Goal: Find specific page/section: Find specific page/section

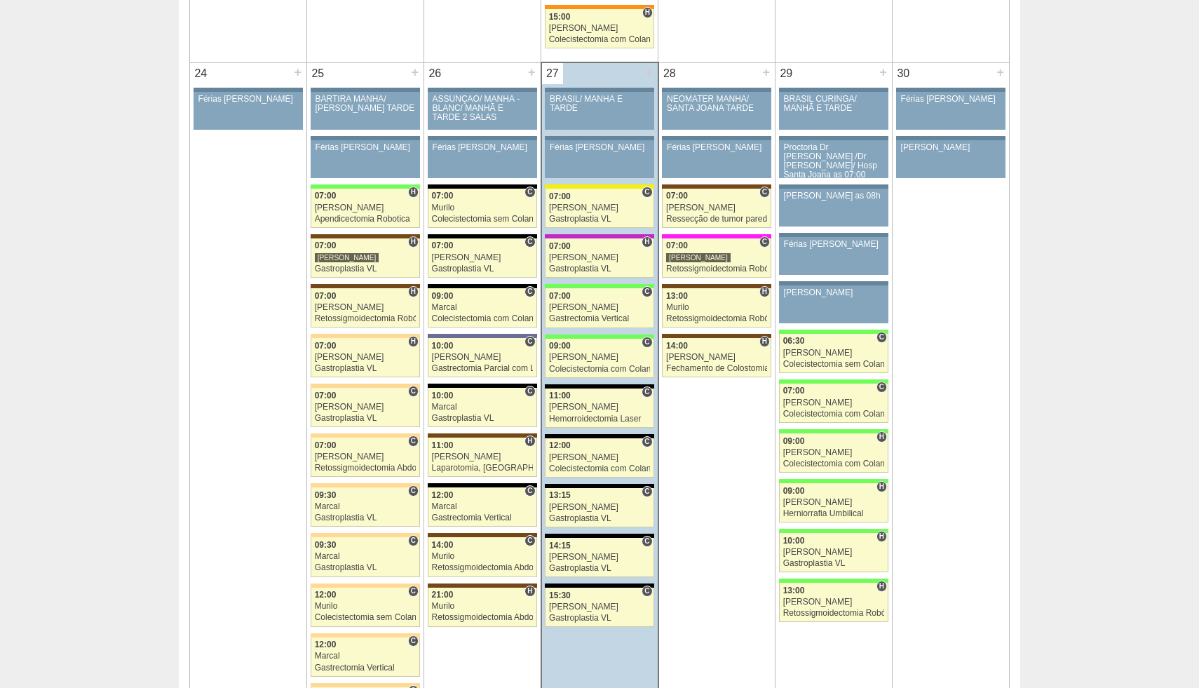
scroll to position [3094, 0]
click at [696, 268] on div "Retossigmoidectomia Robótica" at bounding box center [716, 269] width 101 height 9
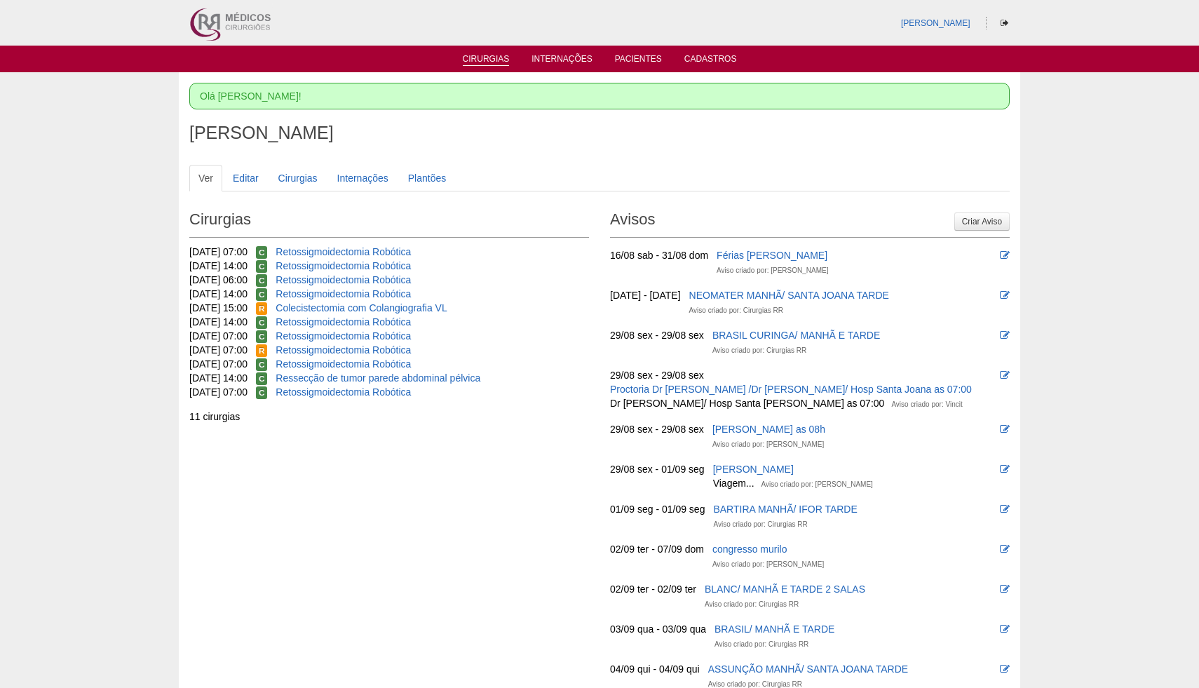
click at [504, 62] on link "Cirurgias" at bounding box center [486, 60] width 47 height 12
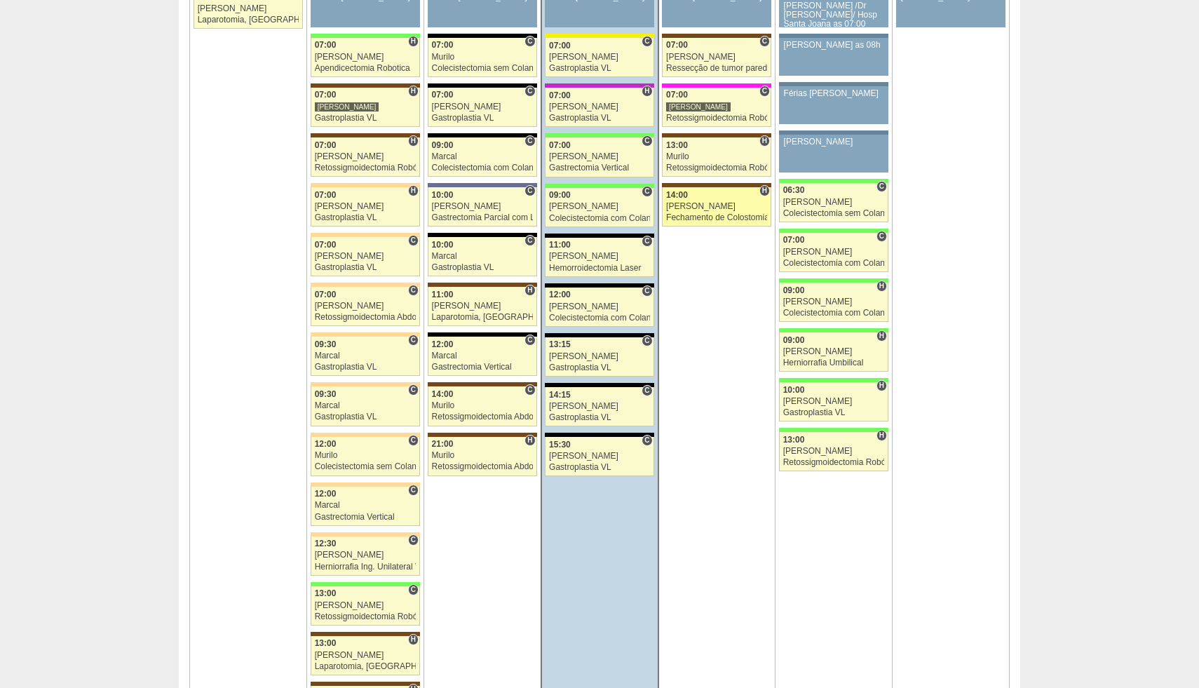
scroll to position [3245, 0]
click at [728, 116] on div "Retossigmoidectomia Robótica" at bounding box center [716, 118] width 101 height 9
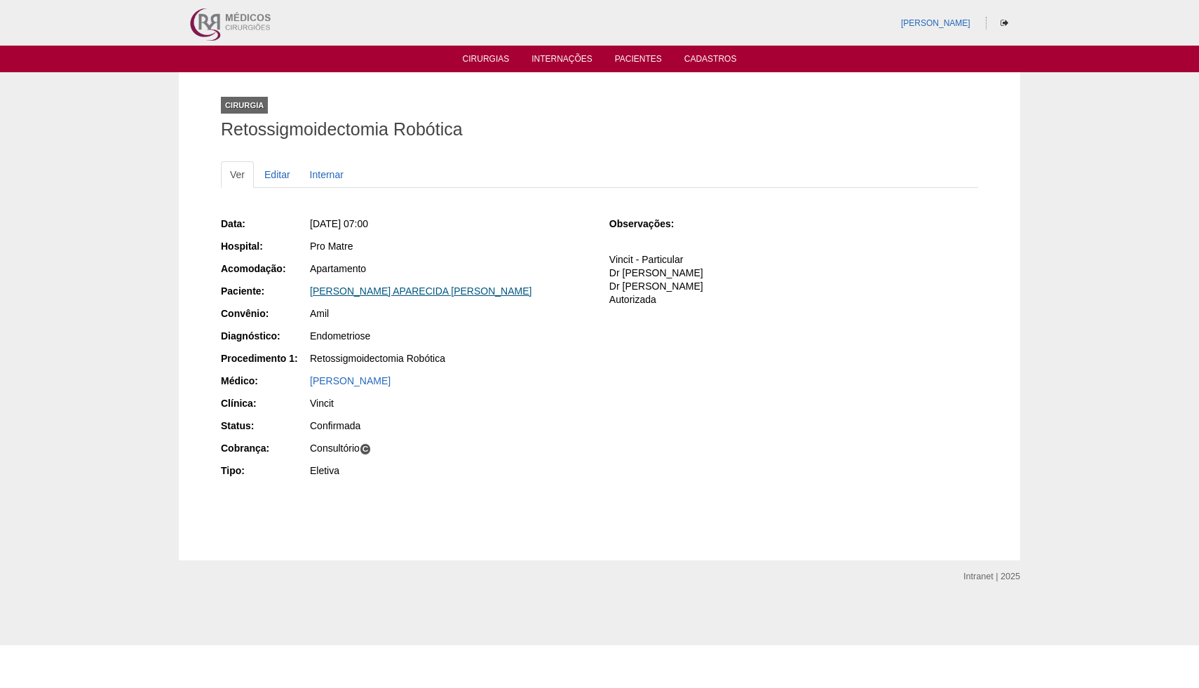
click at [367, 292] on link "CLAUDIA APARECIDA FRANCISCO VIANNA" at bounding box center [421, 290] width 222 height 11
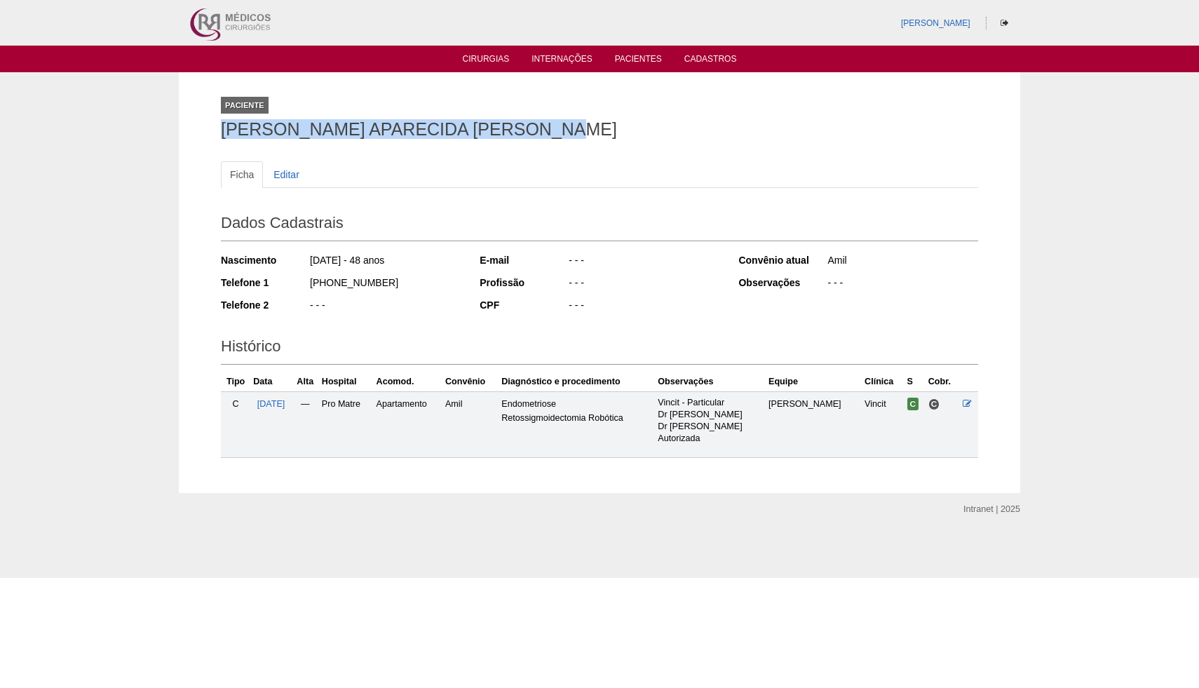
drag, startPoint x: 222, startPoint y: 129, endPoint x: 610, endPoint y: 130, distance: 388.3
click at [610, 130] on h1 "[PERSON_NAME] APARECIDA [PERSON_NAME]" at bounding box center [599, 130] width 757 height 18
copy h1 "[PERSON_NAME] APARECIDA [PERSON_NAME]"
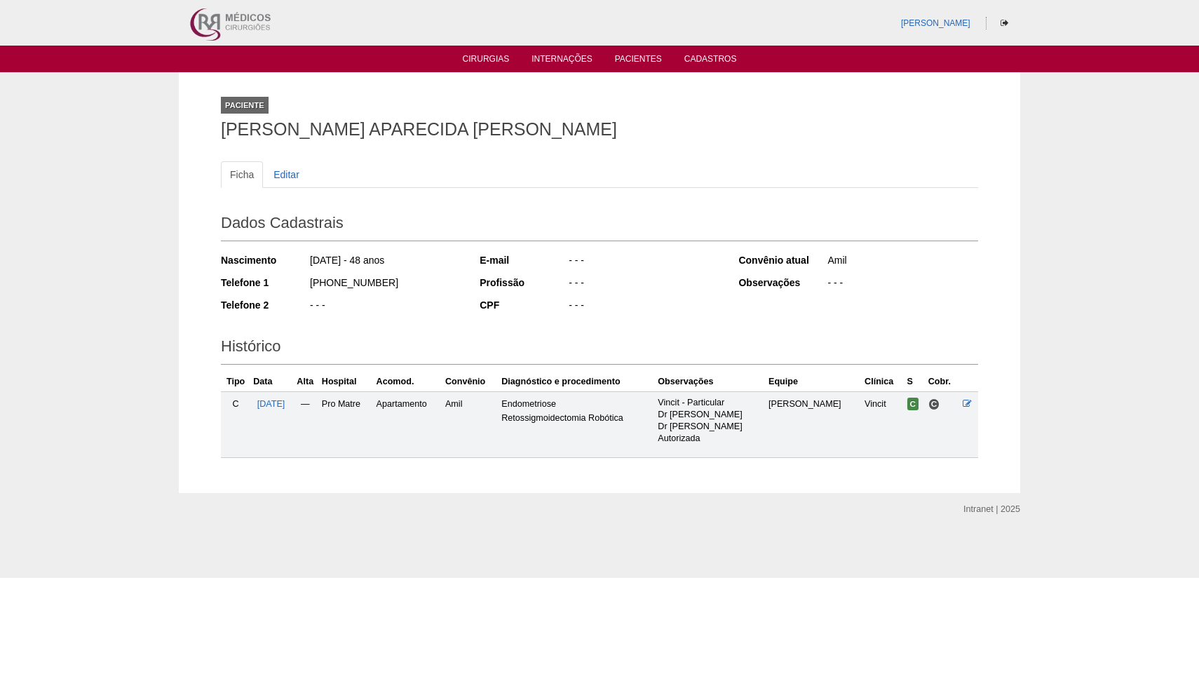
click at [613, 130] on h1 "[PERSON_NAME] APARECIDA [PERSON_NAME]" at bounding box center [599, 130] width 757 height 18
